Goal: Download file/media

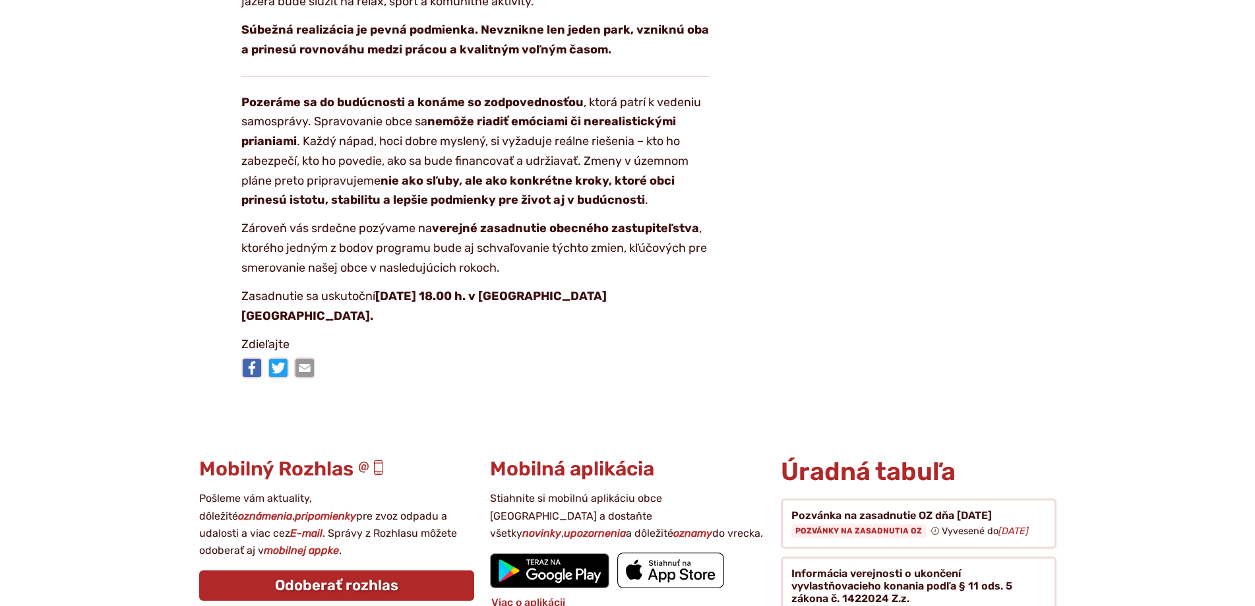
scroll to position [2506, 0]
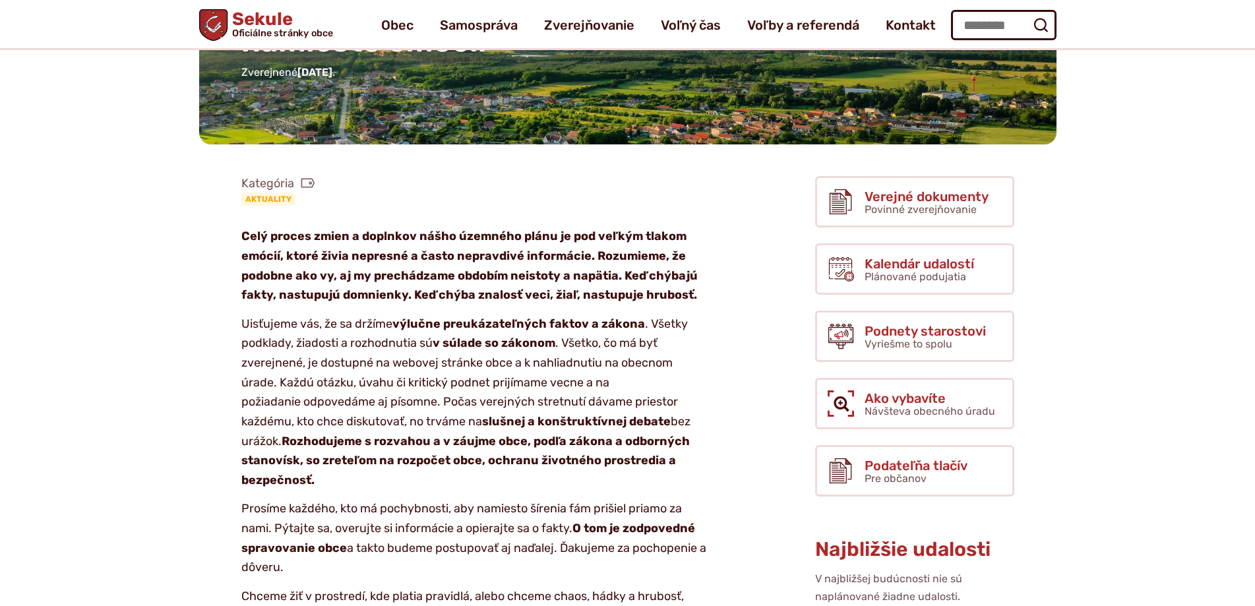
scroll to position [0, 0]
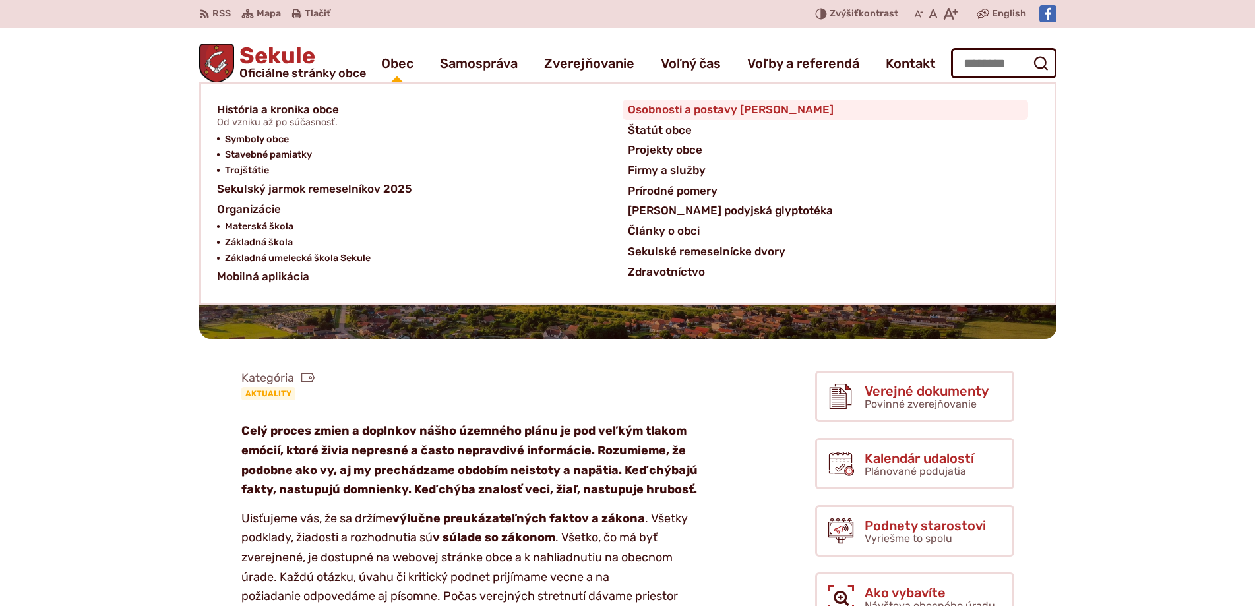
click at [692, 112] on span "Osobnosti a postavy [PERSON_NAME]" at bounding box center [731, 110] width 206 height 20
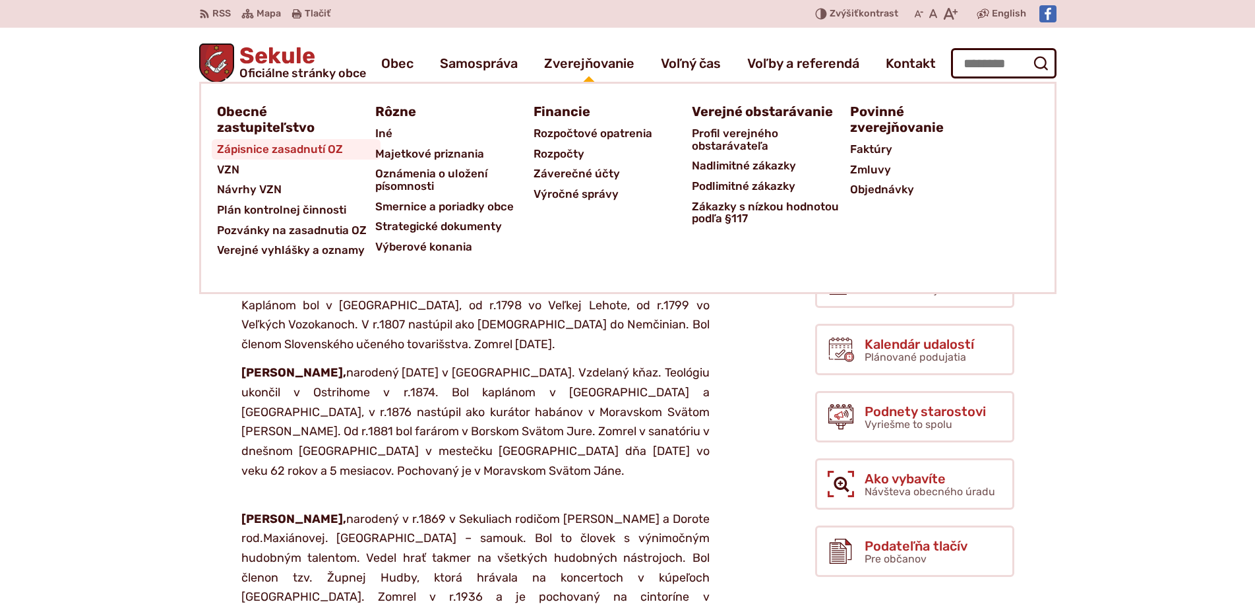
click at [322, 149] on span "Zápisnice zasadnutí OZ" at bounding box center [280, 149] width 126 height 20
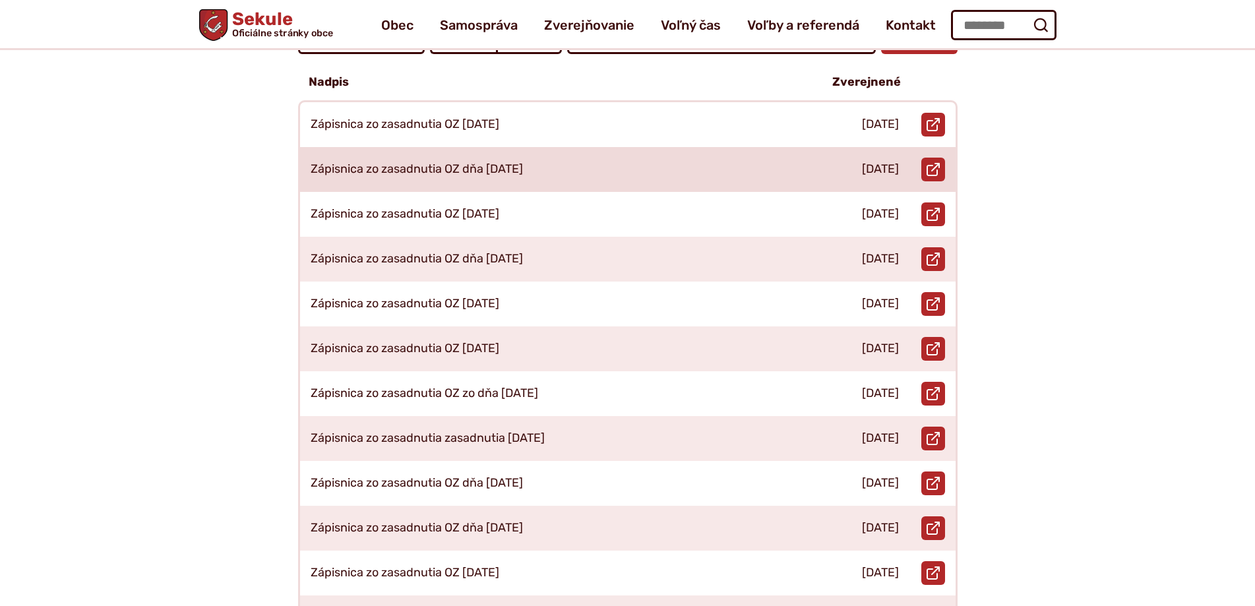
scroll to position [198, 0]
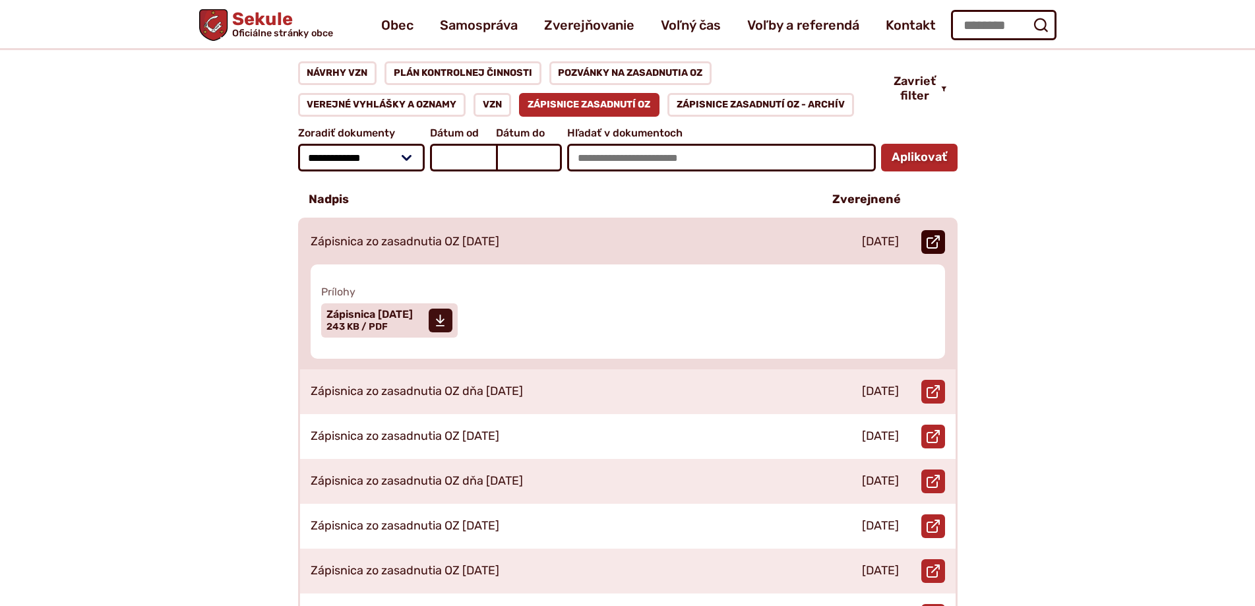
click at [927, 235] on use at bounding box center [933, 241] width 13 height 13
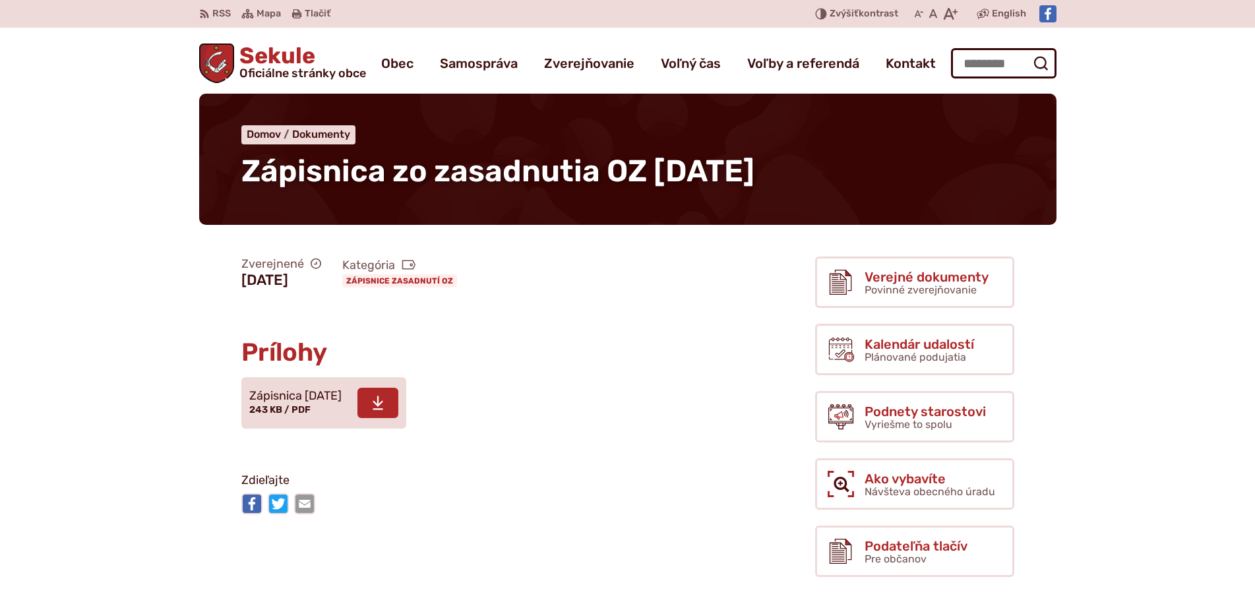
click at [398, 400] on span at bounding box center [377, 403] width 41 height 30
